Goal: Information Seeking & Learning: Find contact information

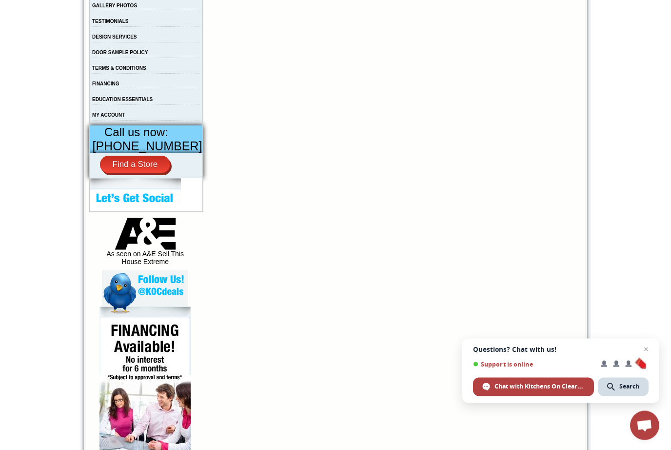
scroll to position [310, 0]
click at [137, 153] on link "[PHONE_NUMBER]" at bounding box center [148, 146] width 110 height 14
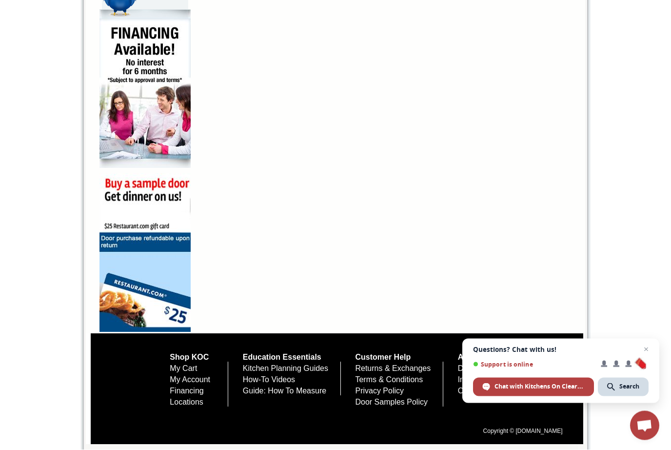
scroll to position [616, 0]
click at [536, 396] on div "Chat with Kitchens On Clearance" at bounding box center [533, 387] width 121 height 19
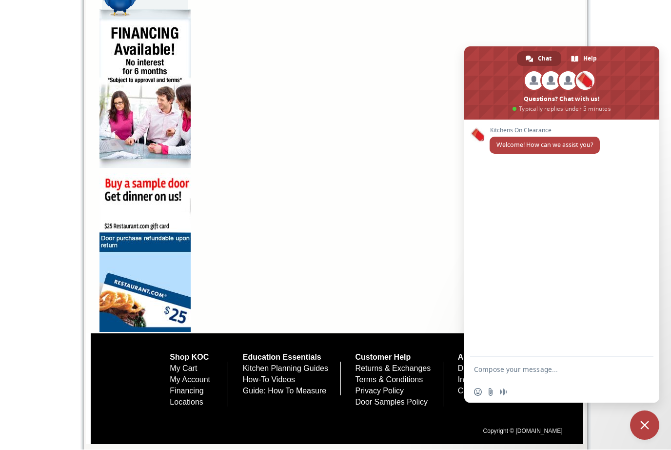
click at [526, 357] on div "Kitchens On Clearance Welcome! How can we assist you?" at bounding box center [561, 238] width 195 height 237
type textarea "what is location"
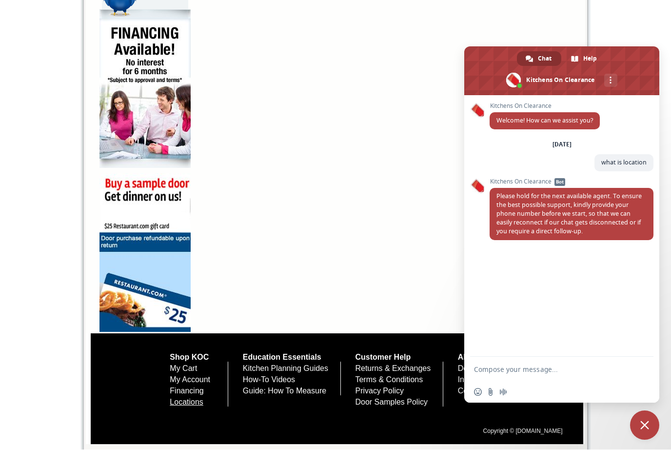
click at [182, 406] on link "Locations" at bounding box center [187, 402] width 34 height 8
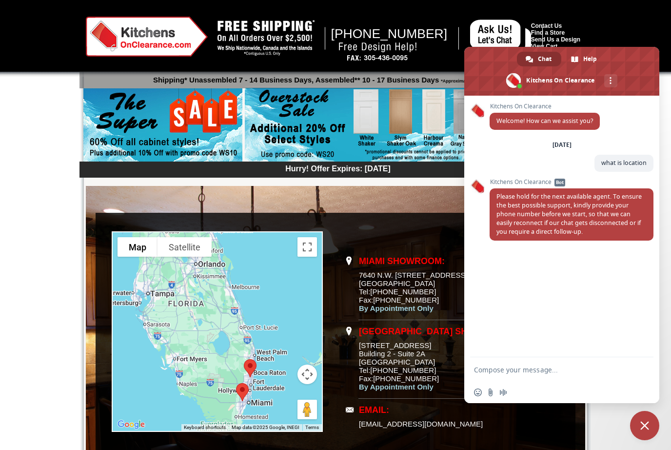
click at [424, 277] on td "Miami Showroom: 7640 N.W. [STREET_ADDRESS] Tel: [PHONE_NUMBER] Fax: [PHONE_NUMB…" at bounding box center [436, 285] width 155 height 69
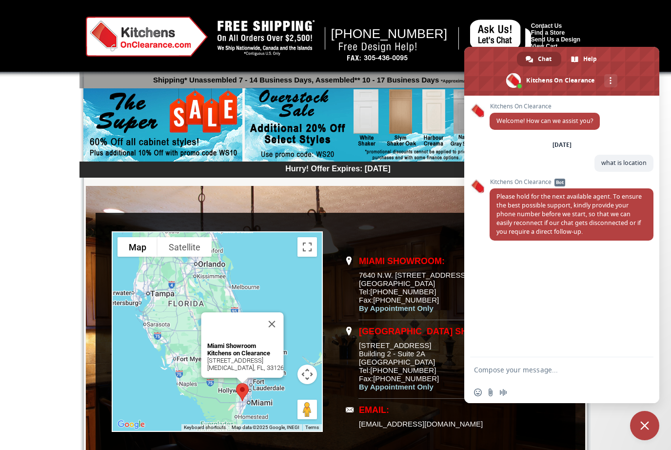
click at [257, 347] on b "Miami Showroom Kitchens on Clearance" at bounding box center [238, 349] width 63 height 15
click at [243, 349] on p "Miami Showroom Kitchens on Clearance [STREET_ADDRESS][MEDICAL_DATA]" at bounding box center [245, 356] width 77 height 29
